Goal: Task Accomplishment & Management: Manage account settings

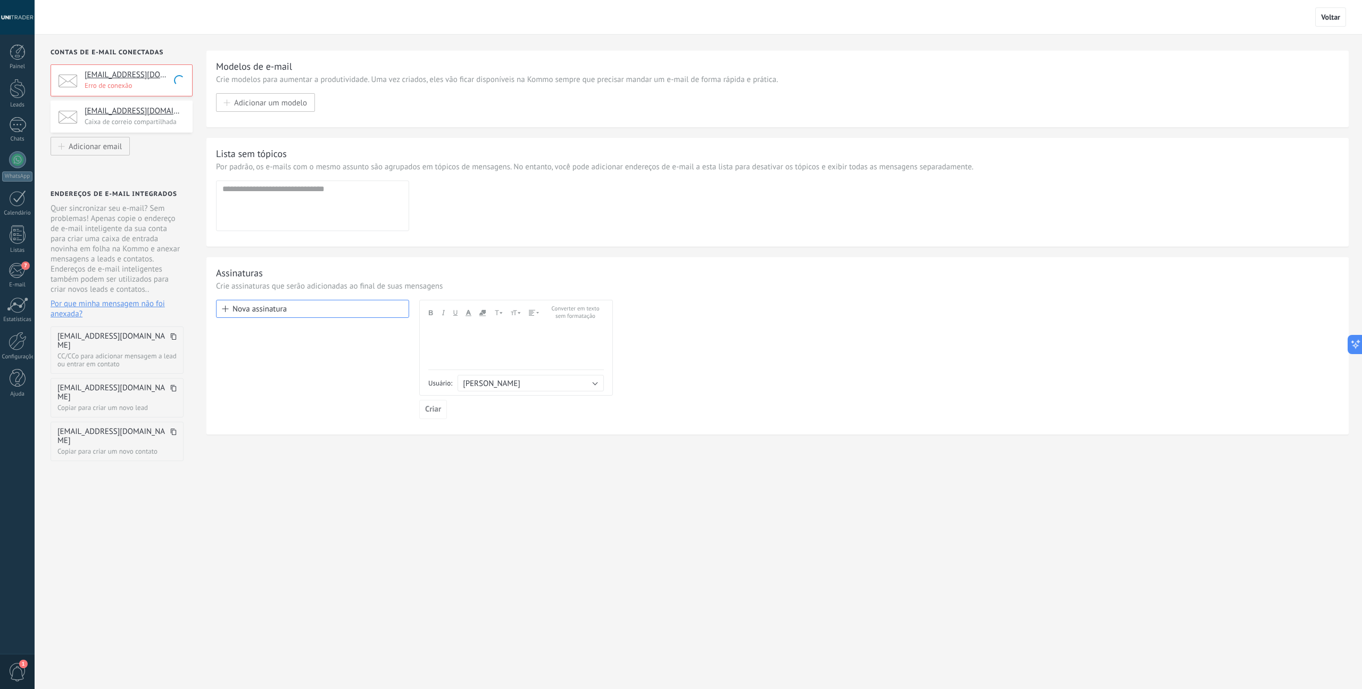
click at [138, 122] on p "Caixa de correio compartilhada" at bounding box center [135, 121] width 101 height 9
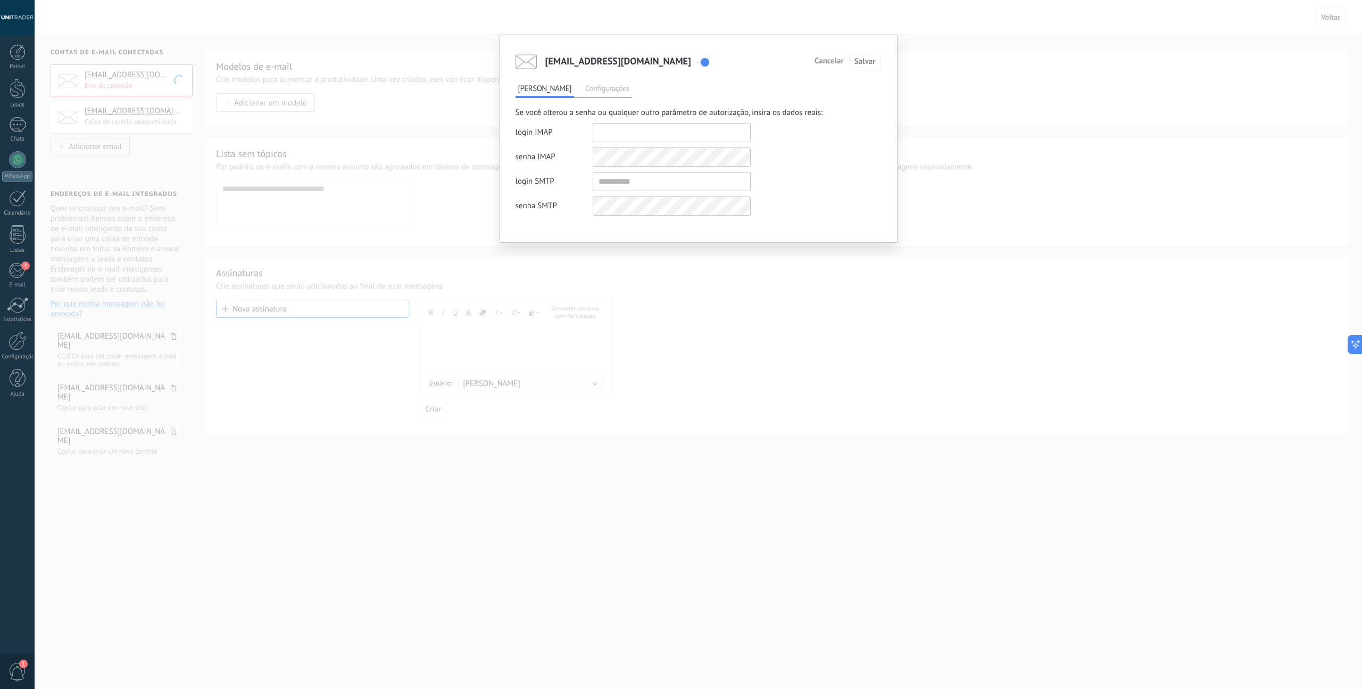
type input "**********"
click at [593, 89] on span "Configurações" at bounding box center [607, 89] width 49 height 15
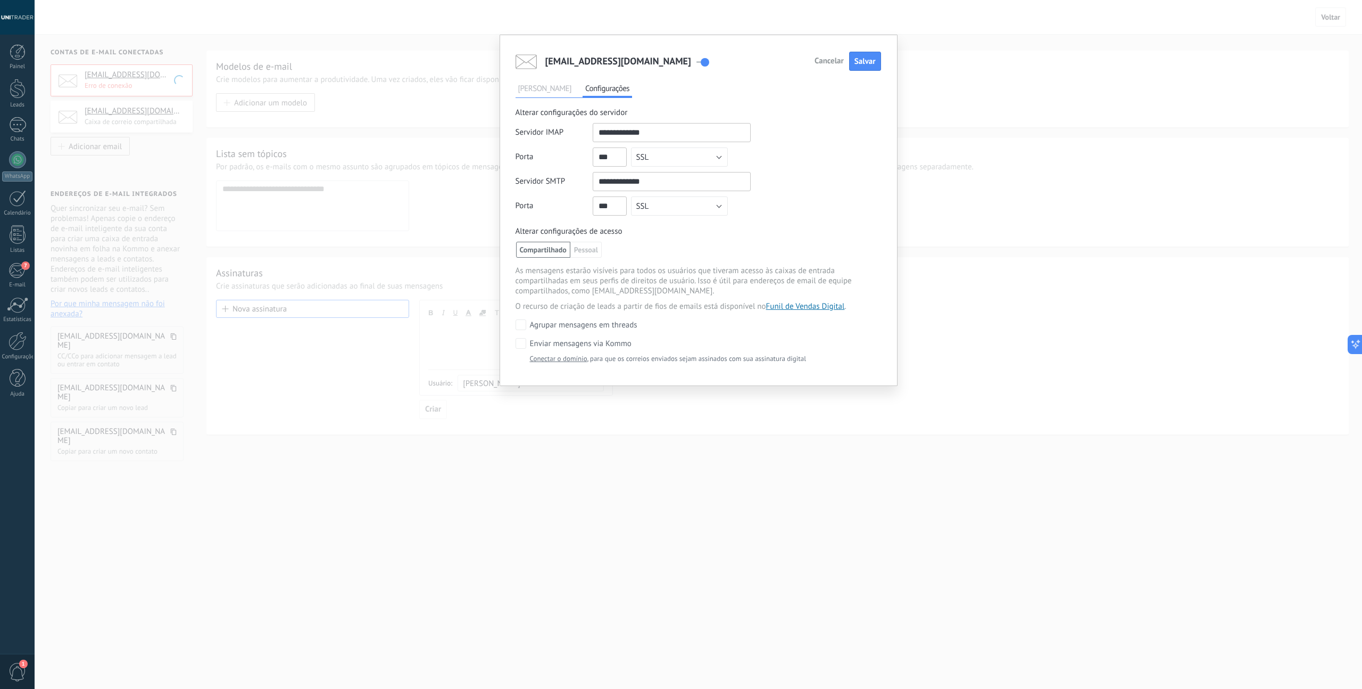
click at [547, 359] on link "Conectar o domínio" at bounding box center [558, 358] width 57 height 9
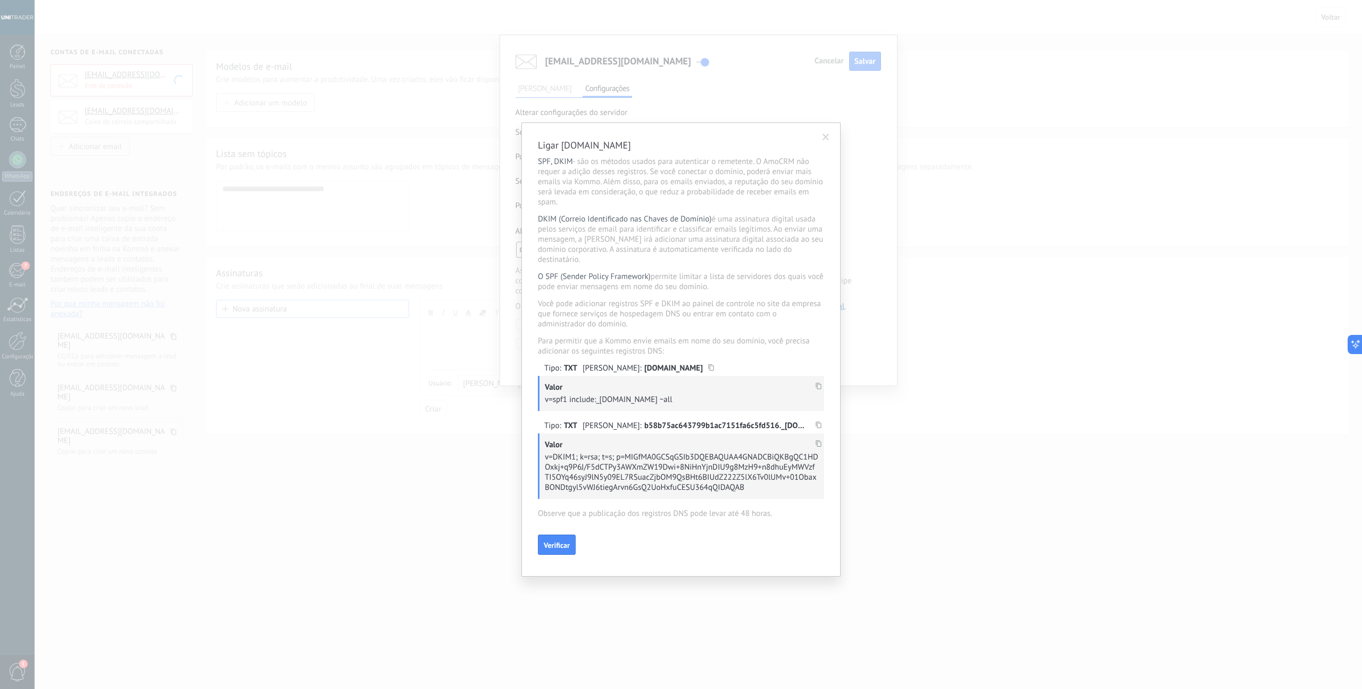
click at [827, 136] on span at bounding box center [826, 137] width 7 height 7
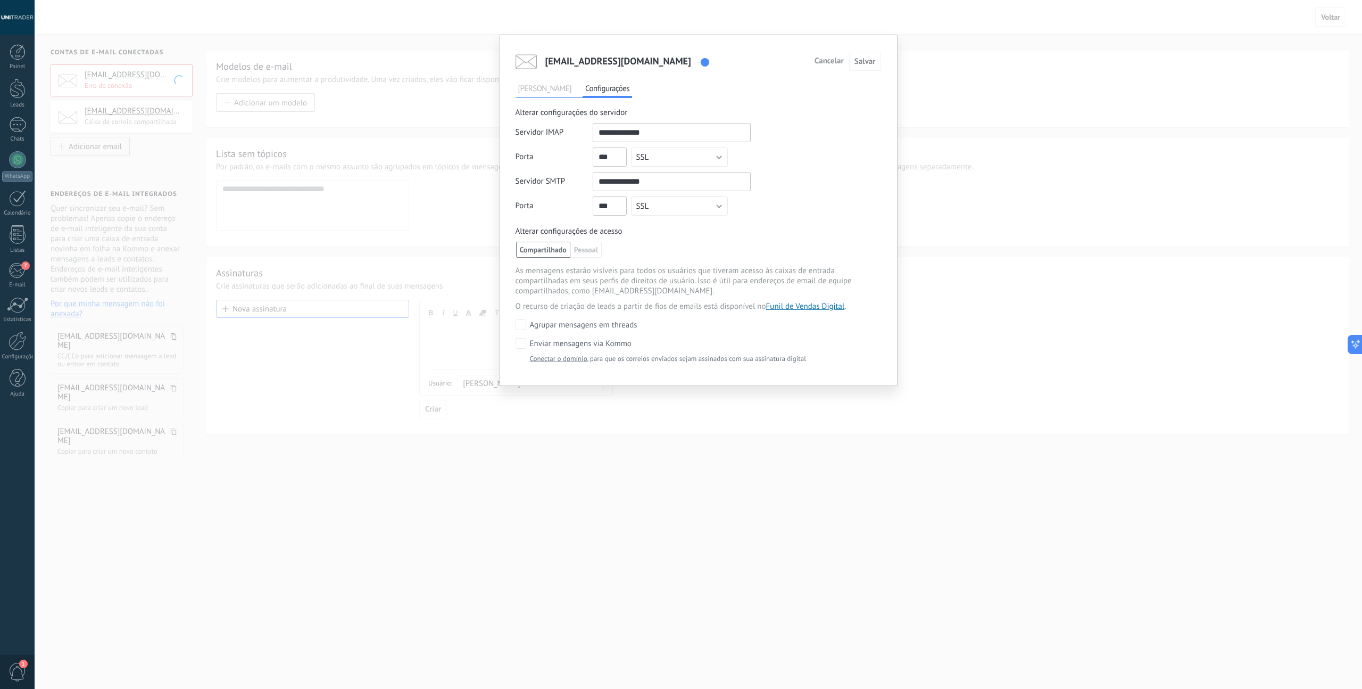
click at [550, 92] on span "[PERSON_NAME]" at bounding box center [545, 89] width 59 height 15
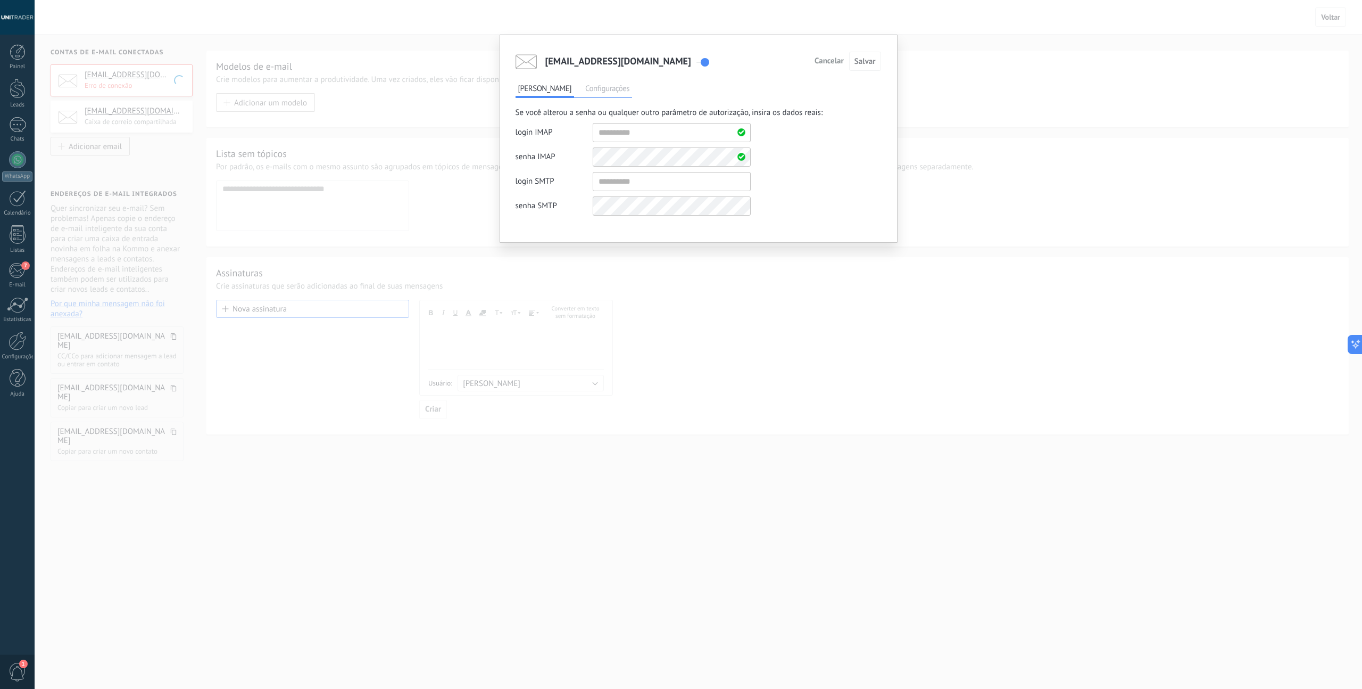
click at [594, 87] on span "Configurações" at bounding box center [607, 89] width 49 height 15
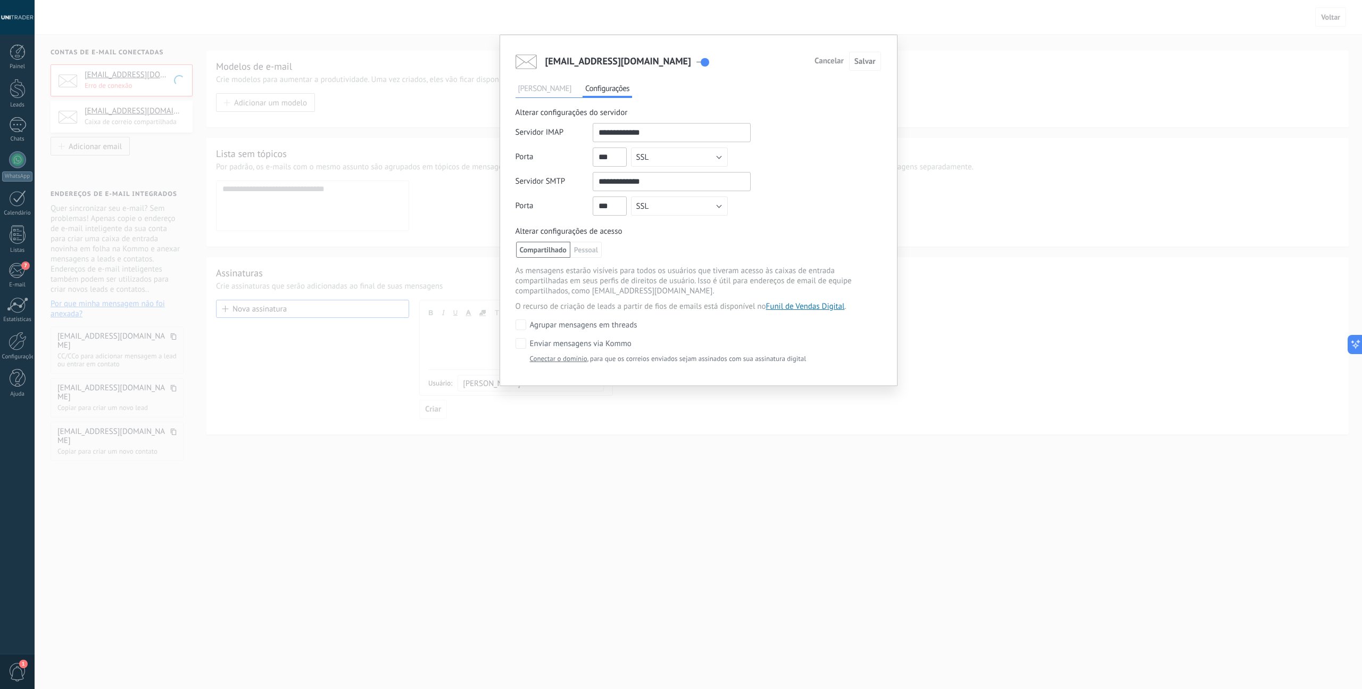
click at [838, 63] on span "Cancelar" at bounding box center [829, 60] width 29 height 7
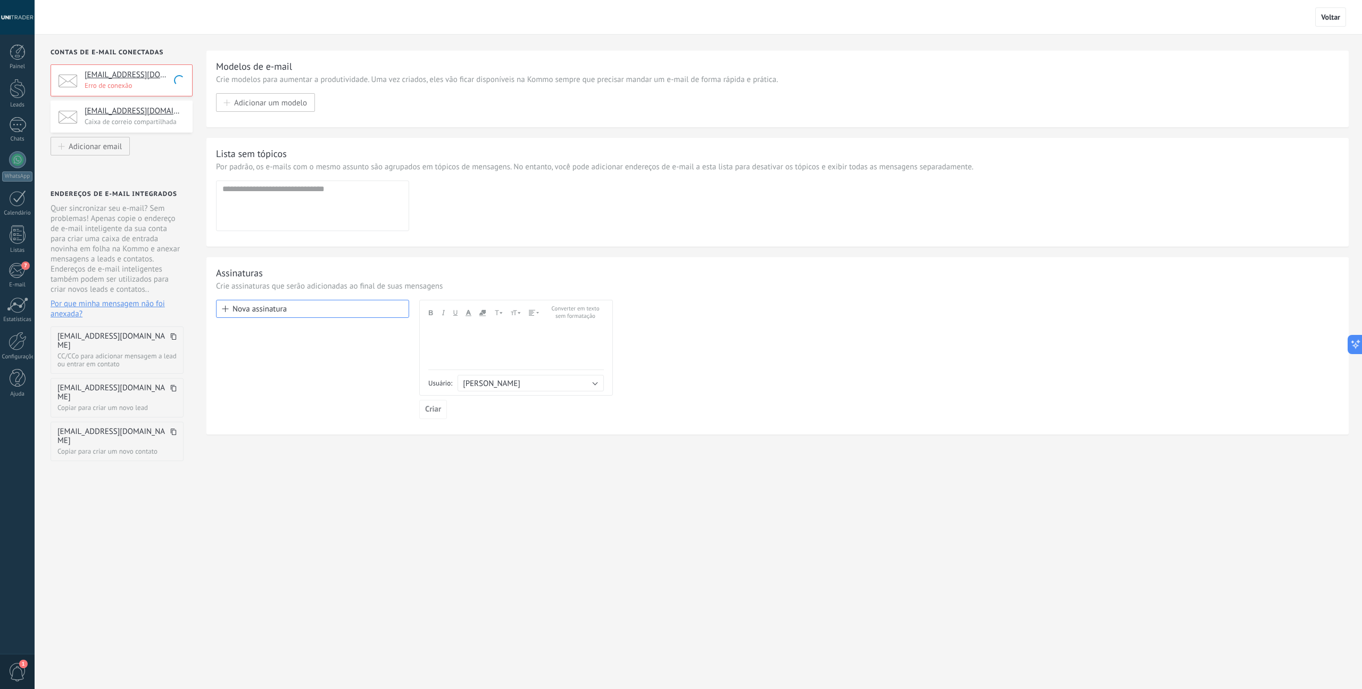
click at [389, 528] on div "Voltar Contas de e-mail conectadas [EMAIL_ADDRESS][DOMAIN_NAME] Erro de conexão…" at bounding box center [699, 344] width 1328 height 689
click at [122, 90] on div "[EMAIL_ADDRESS][DOMAIN_NAME] Erro de conexão" at bounding box center [122, 80] width 142 height 32
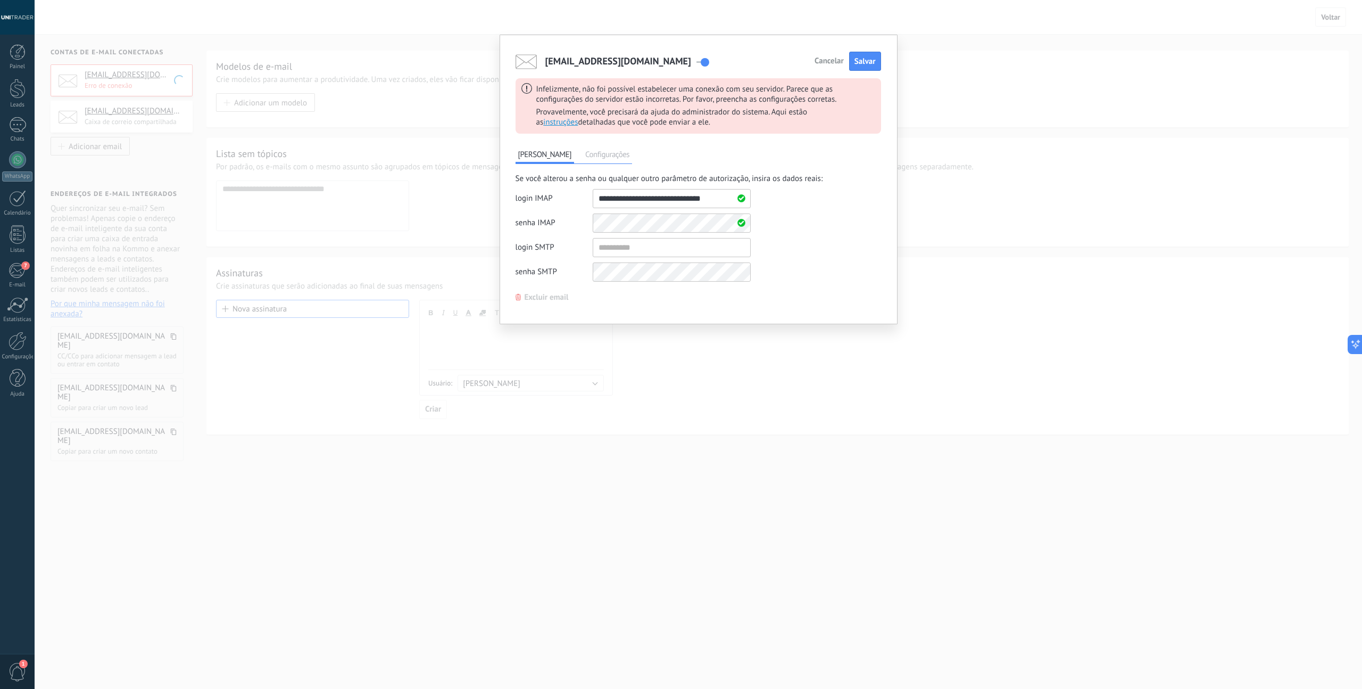
click at [600, 155] on span "Configurações" at bounding box center [607, 155] width 49 height 15
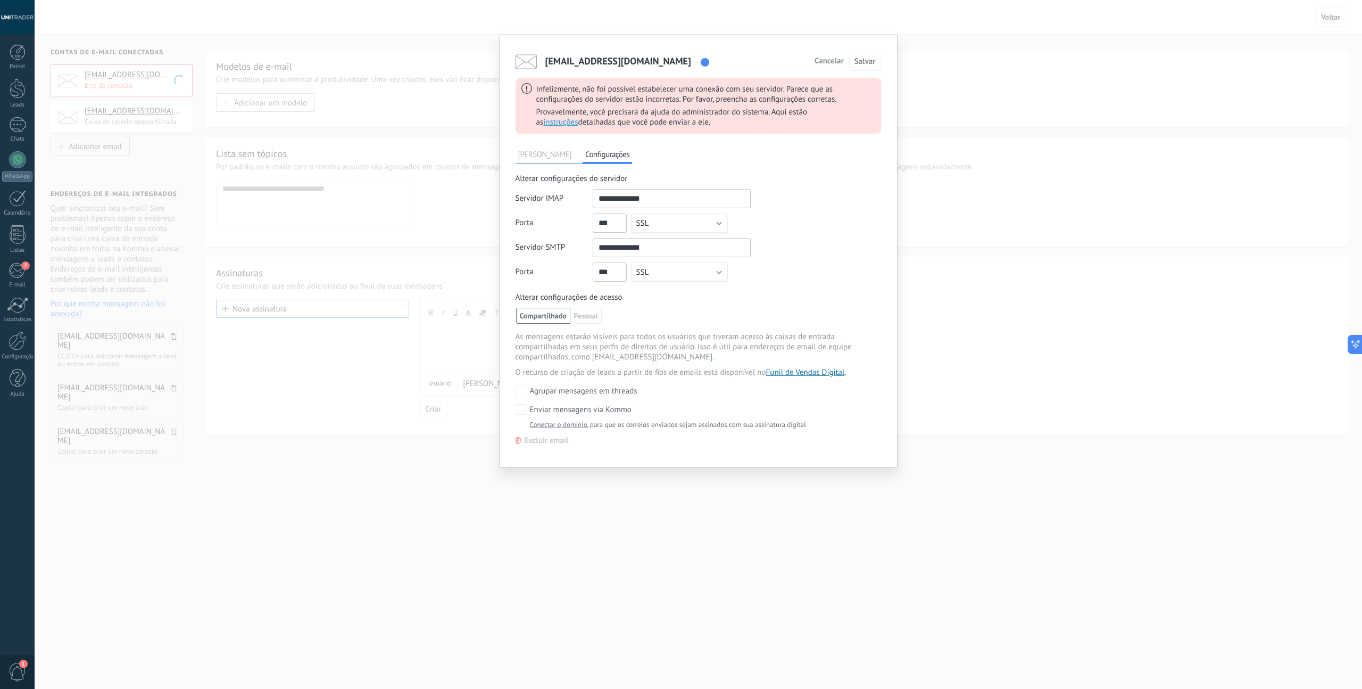
click at [532, 152] on span "[PERSON_NAME]" at bounding box center [545, 155] width 59 height 15
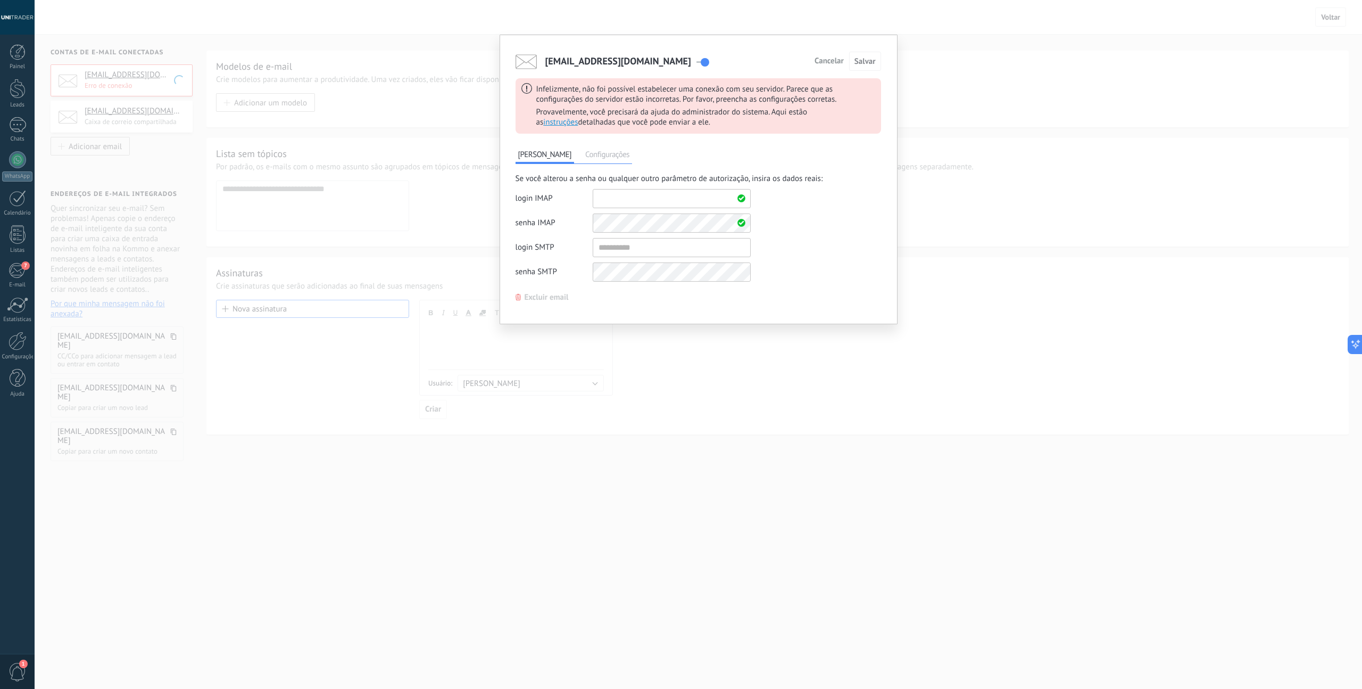
click at [632, 197] on input "shared" at bounding box center [672, 198] width 158 height 19
type input "**********"
click at [824, 224] on div "Se você alterou a senha ou qualquer outro parâmetro de autorização, insira os d…" at bounding box center [699, 229] width 366 height 113
click at [872, 60] on span "Salvar" at bounding box center [865, 61] width 21 height 10
